Goal: Task Accomplishment & Management: Use online tool/utility

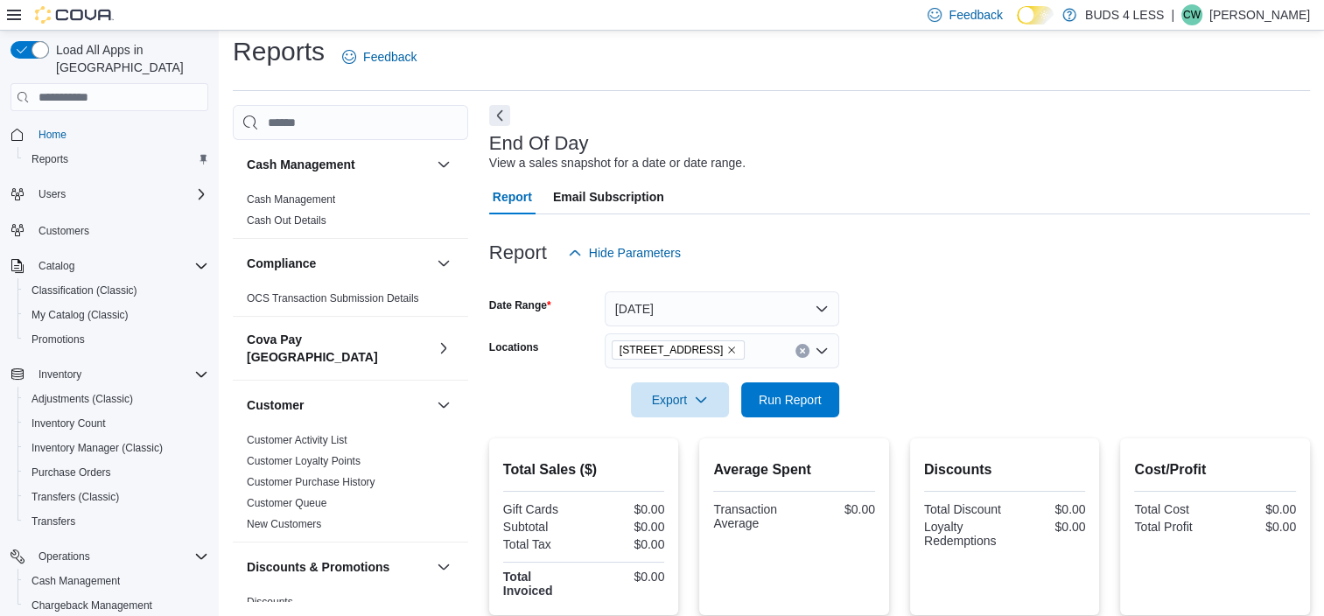
scroll to position [88, 0]
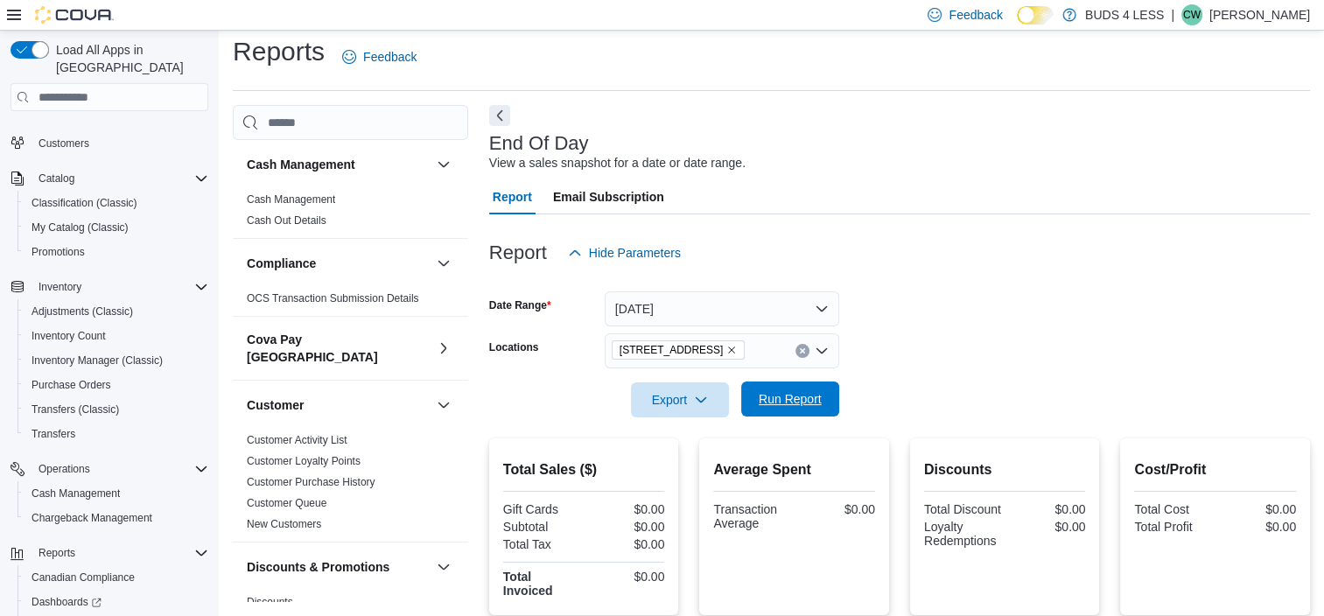
click at [803, 412] on span "Run Report" at bounding box center [790, 399] width 77 height 35
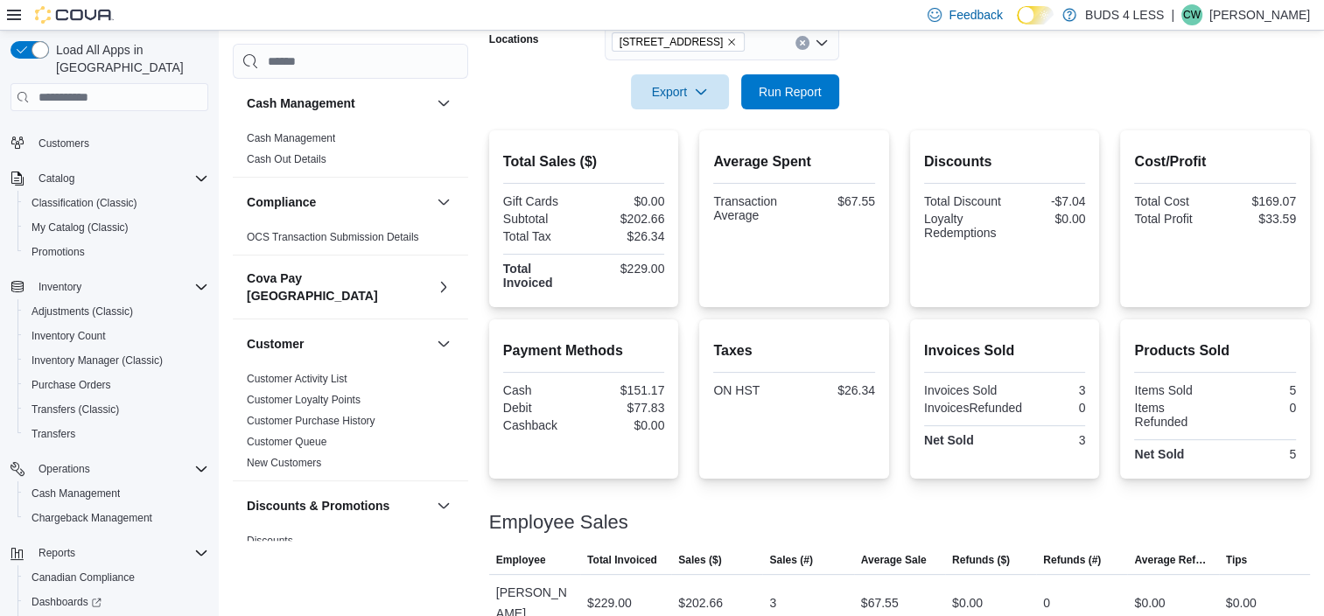
scroll to position [326, 0]
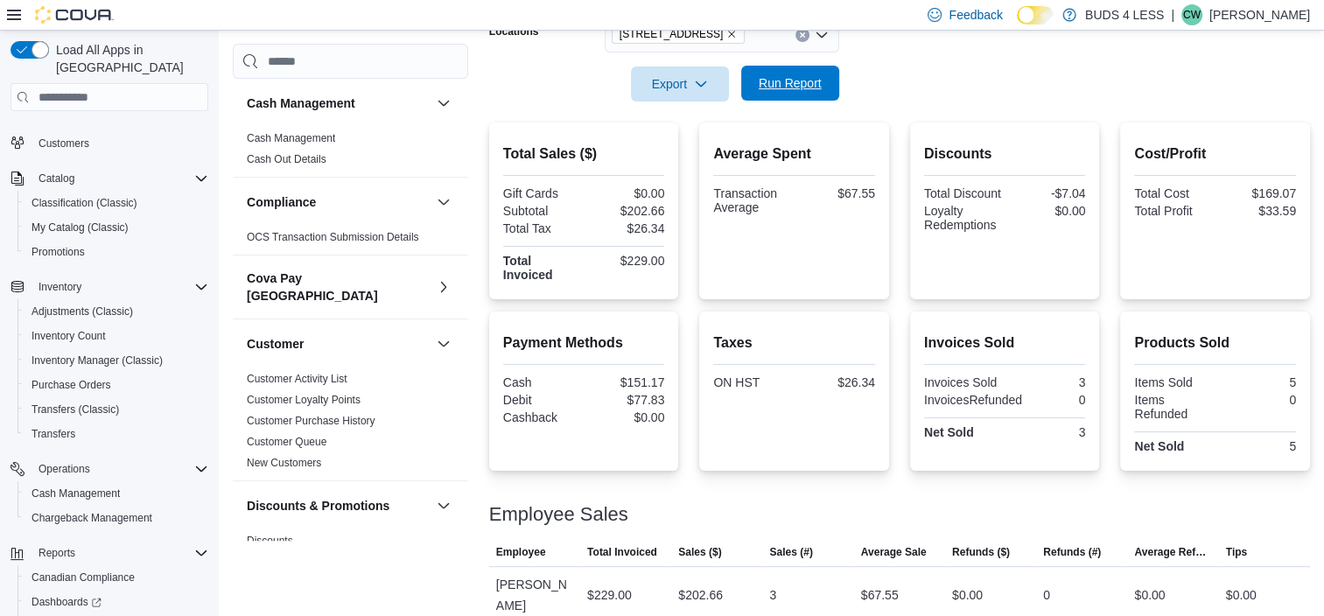
click at [810, 85] on span "Run Report" at bounding box center [790, 83] width 63 height 18
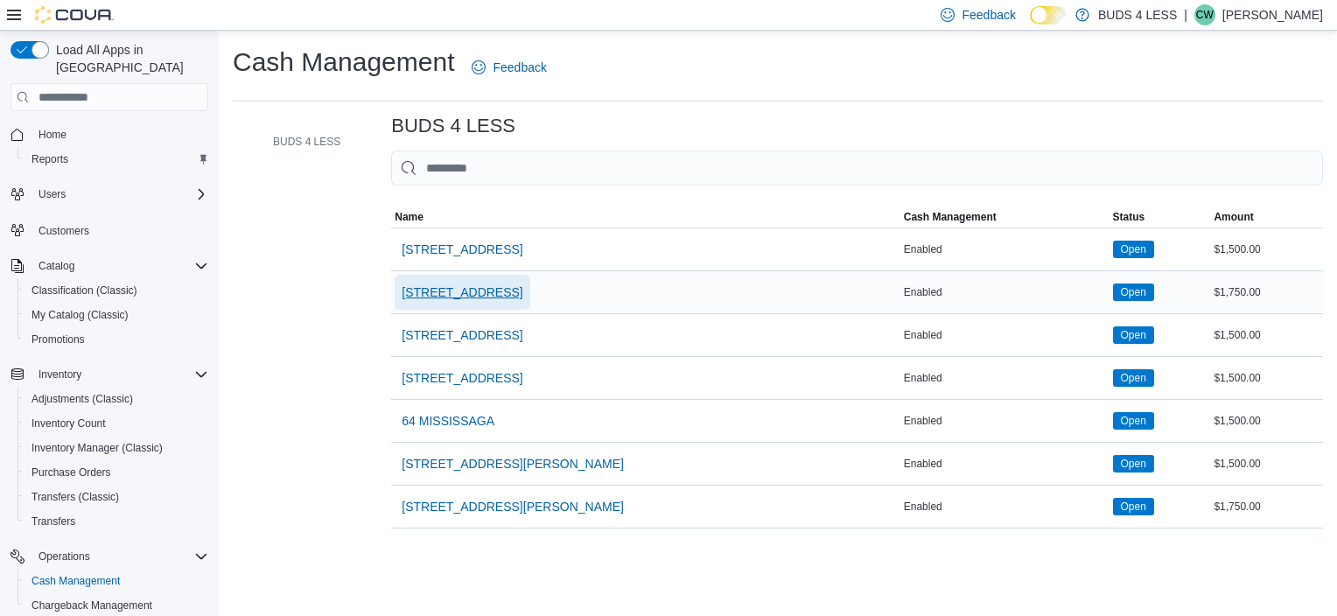
click at [447, 286] on span "[STREET_ADDRESS]" at bounding box center [462, 293] width 121 height 18
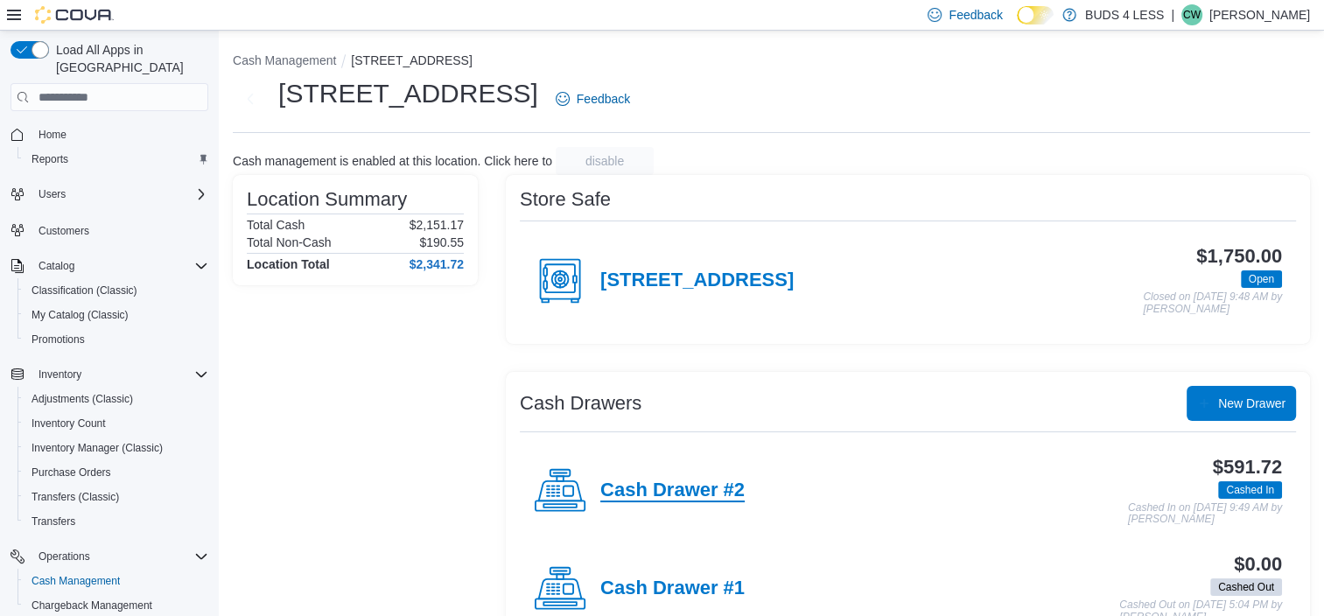
click at [637, 492] on h4 "Cash Drawer #2" at bounding box center [672, 491] width 144 height 23
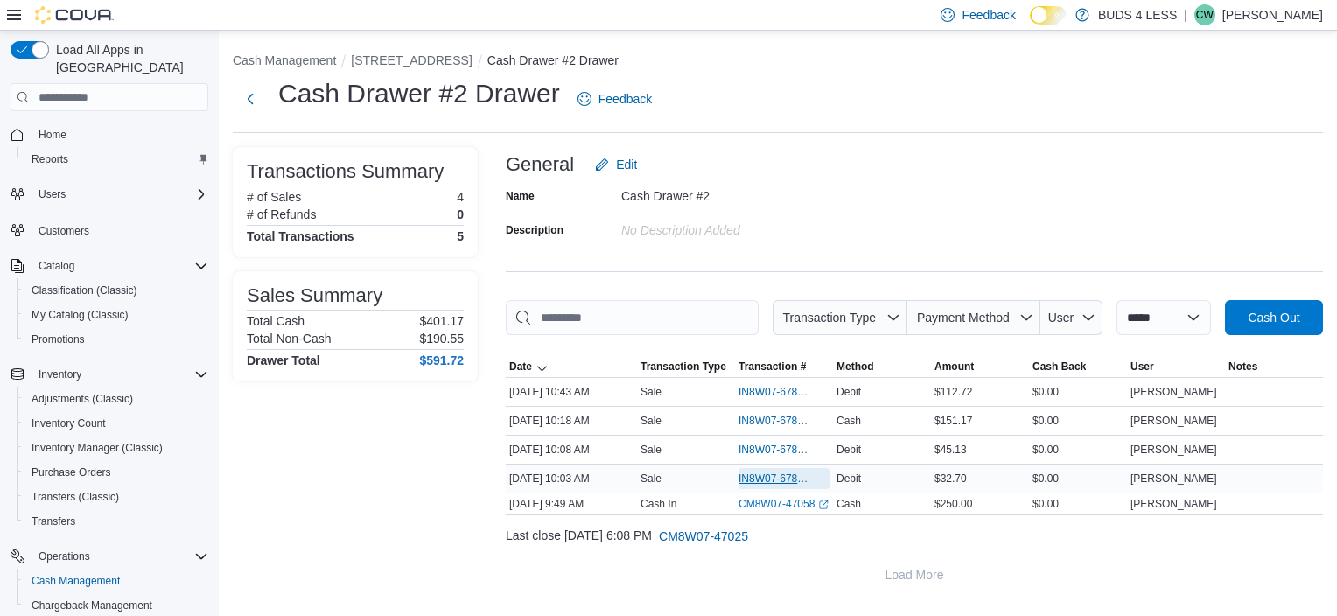
click at [784, 478] on span "IN8W07-678304" at bounding box center [776, 479] width 74 height 14
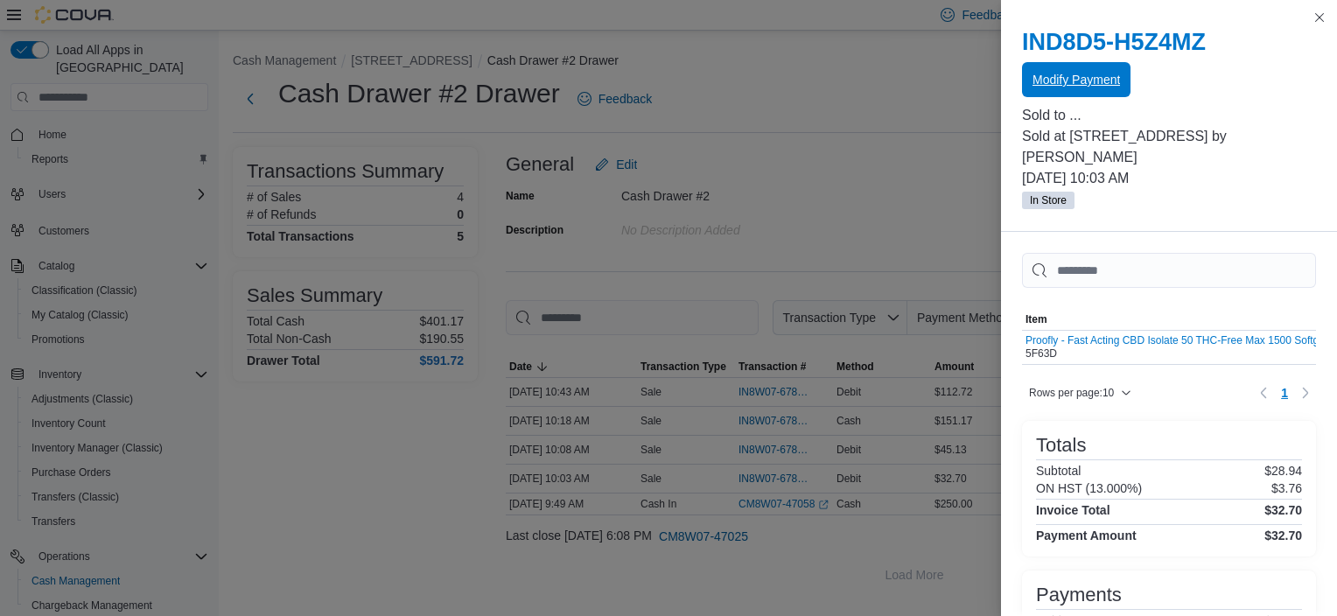
click at [1100, 86] on span "Modify Payment" at bounding box center [1077, 80] width 88 height 18
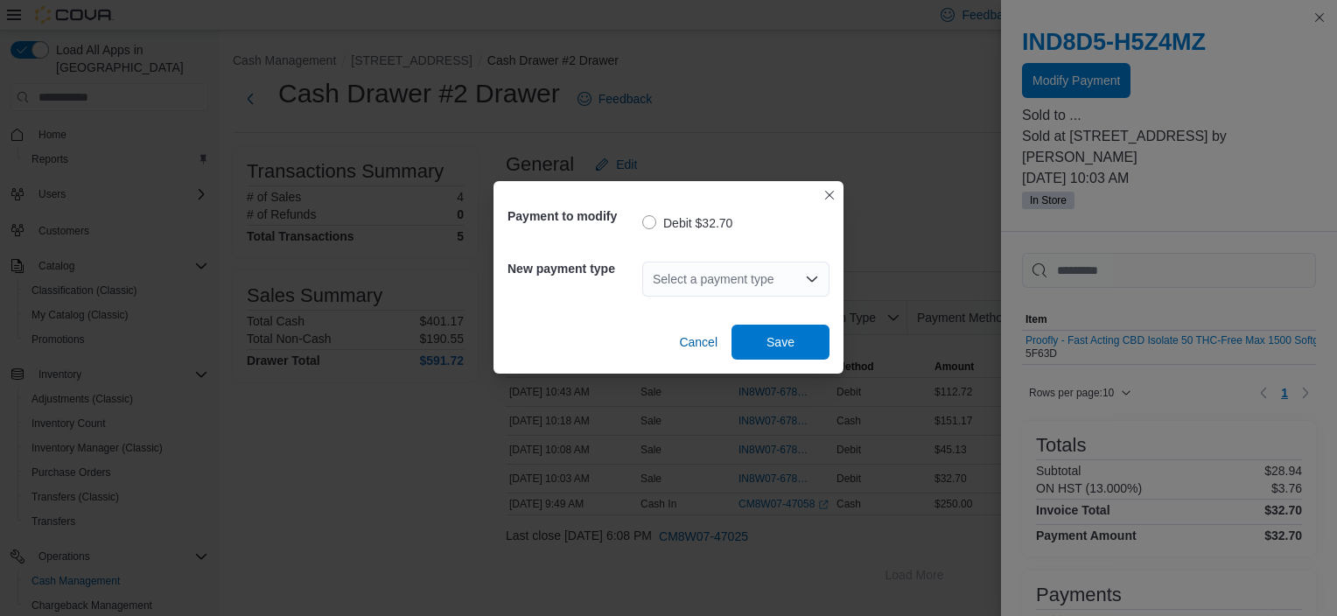
click at [711, 273] on div "Select a payment type" at bounding box center [735, 279] width 187 height 35
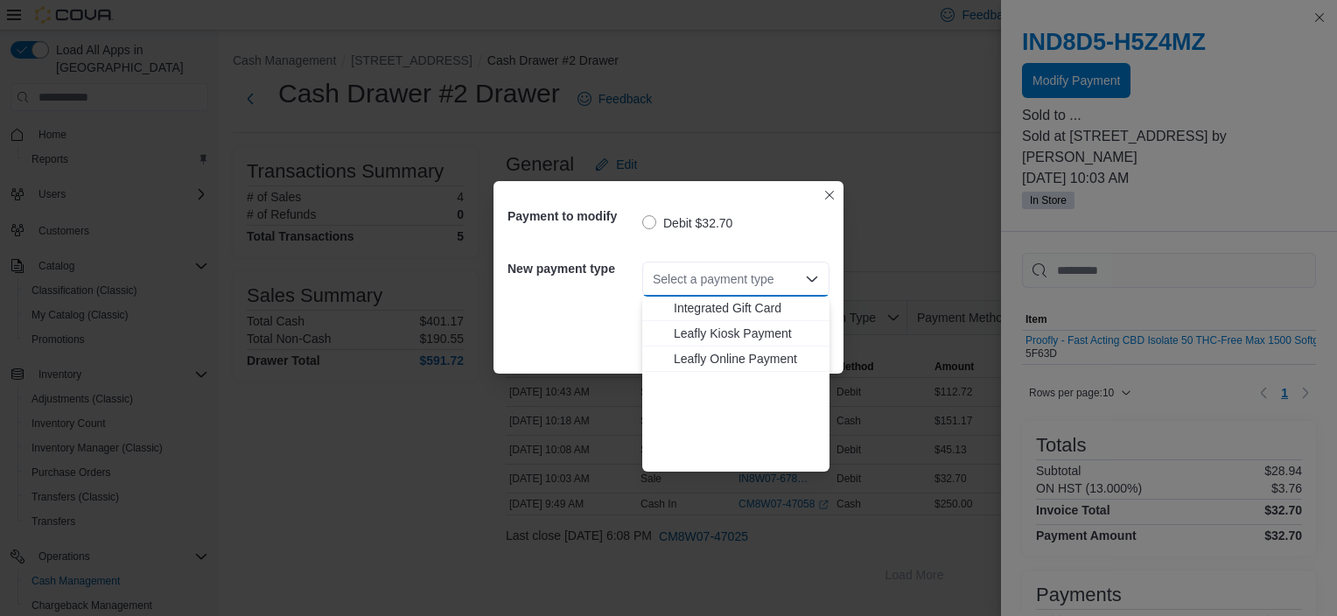
scroll to position [231, 0]
click at [683, 454] on span "Visa" at bounding box center [746, 459] width 145 height 18
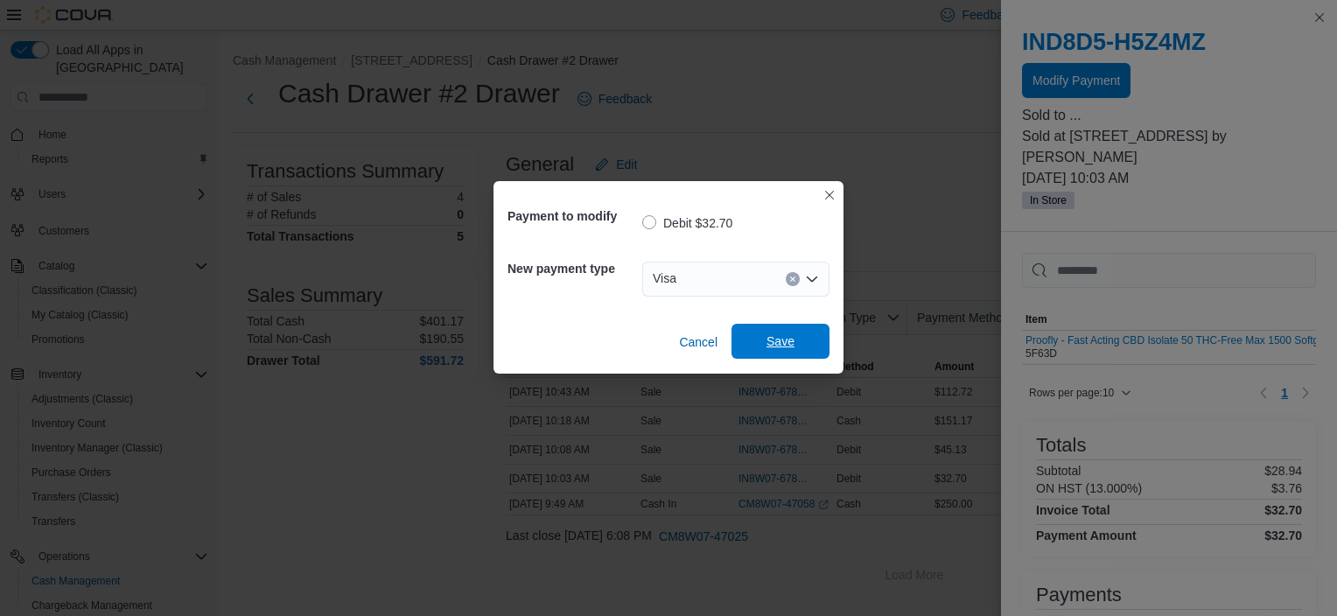
click at [775, 326] on span "Save" at bounding box center [780, 341] width 77 height 35
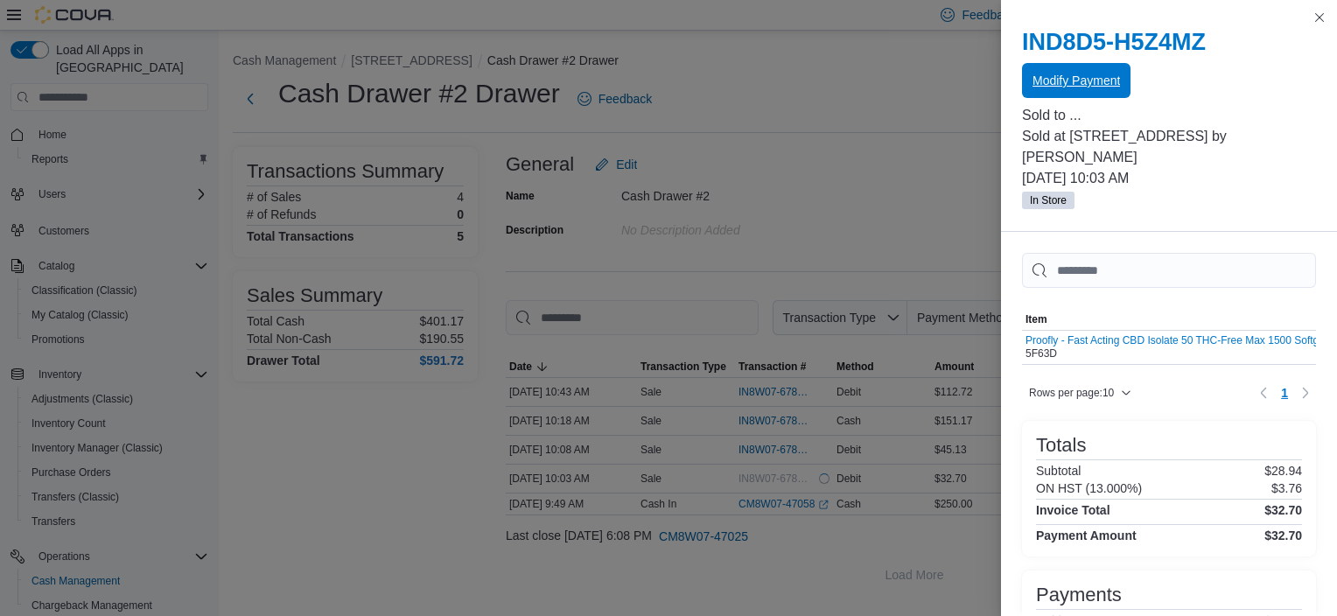
scroll to position [0, 0]
click at [1320, 17] on button "Close this dialog" at bounding box center [1319, 16] width 21 height 21
